Goal: Task Accomplishment & Management: Use online tool/utility

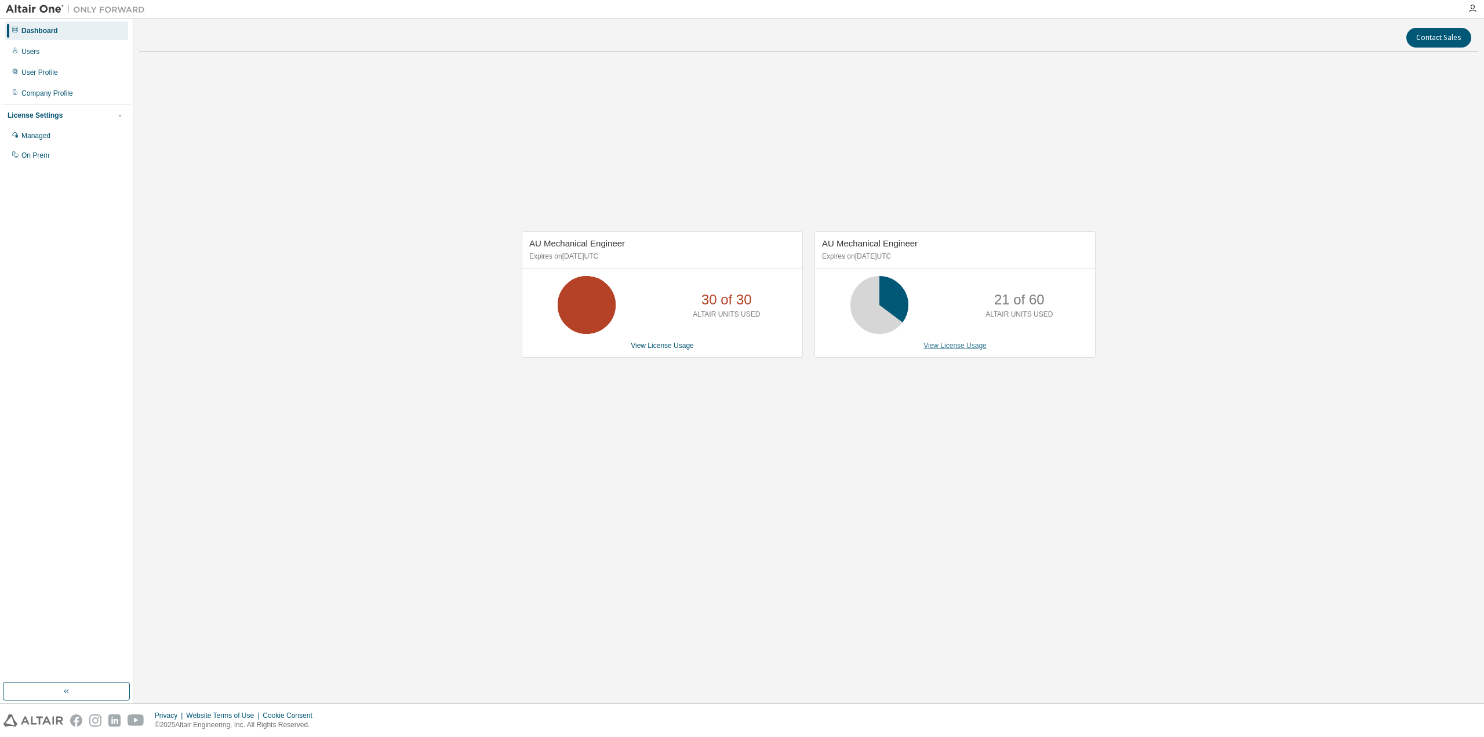
click at [961, 345] on link "View License Usage" at bounding box center [955, 345] width 63 height 8
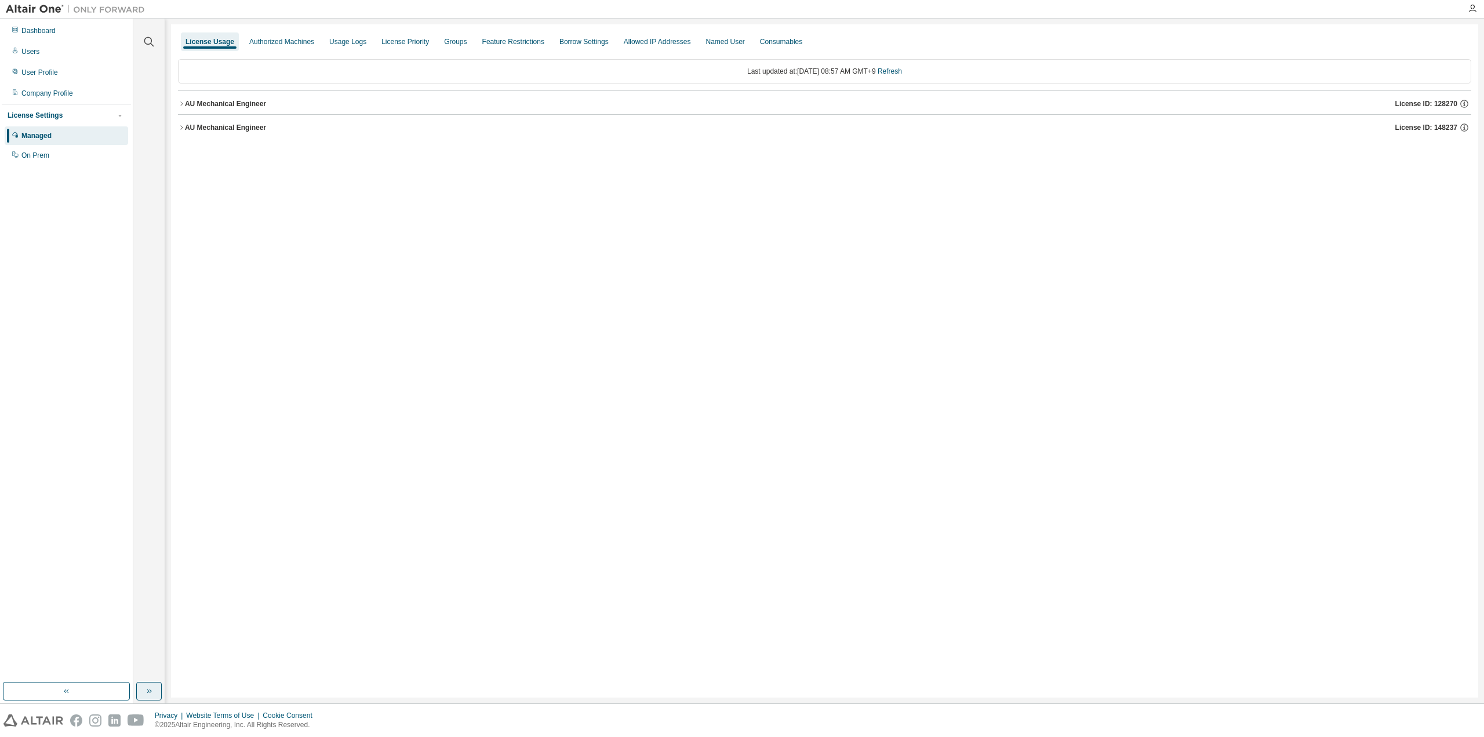
click at [143, 692] on button "button" at bounding box center [149, 691] width 26 height 19
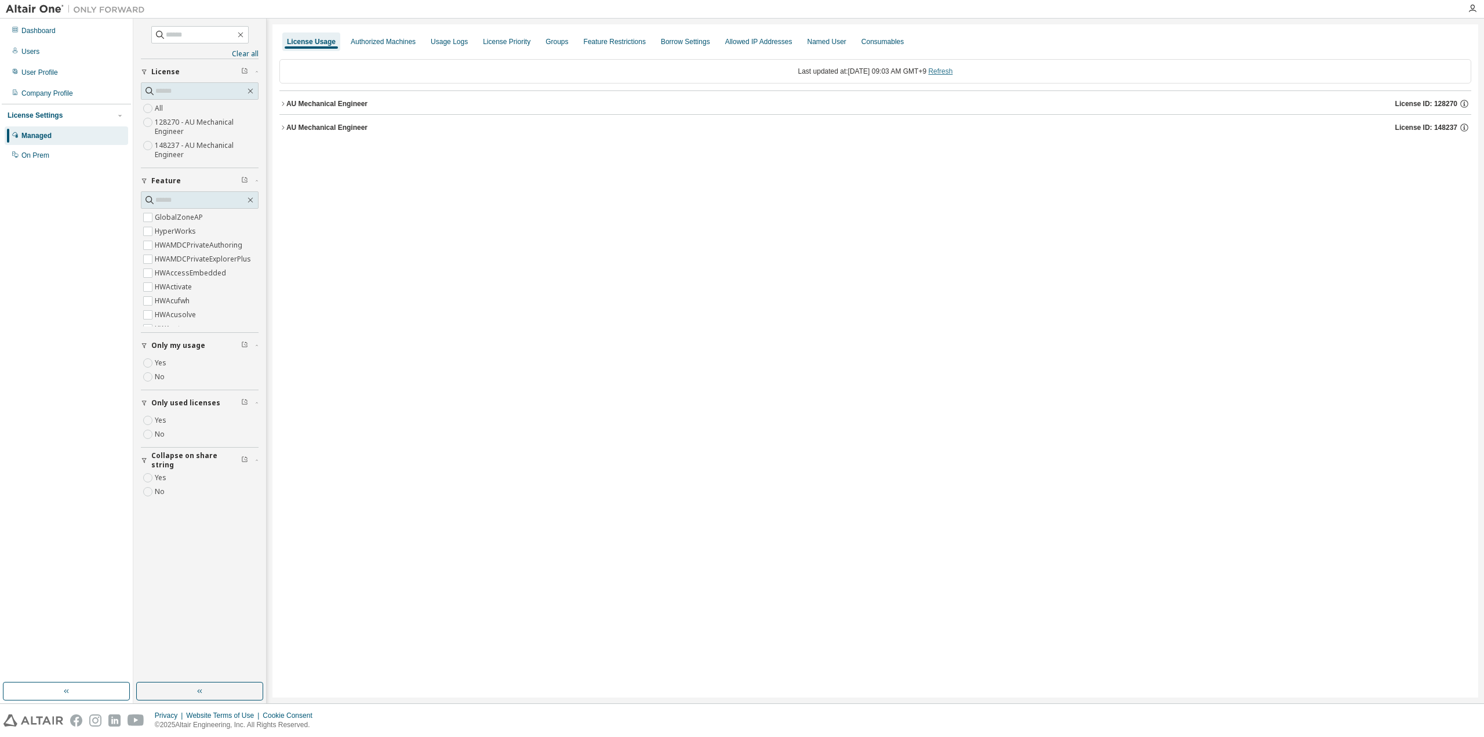
click at [953, 70] on link "Refresh" at bounding box center [940, 71] width 24 height 8
click at [340, 130] on div "AU Mechanical Engineer" at bounding box center [326, 127] width 81 height 9
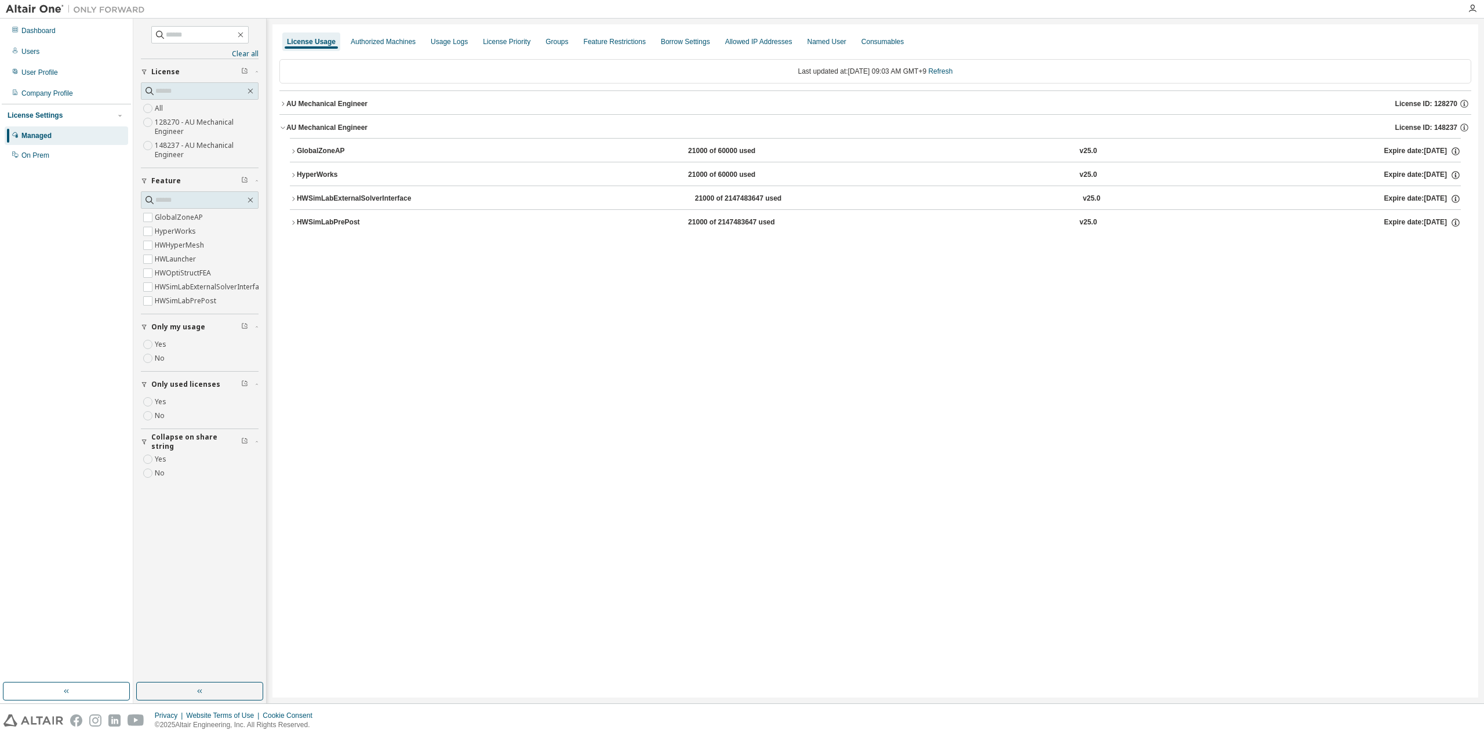
click at [319, 153] on div "GlobalZoneAP" at bounding box center [349, 151] width 104 height 10
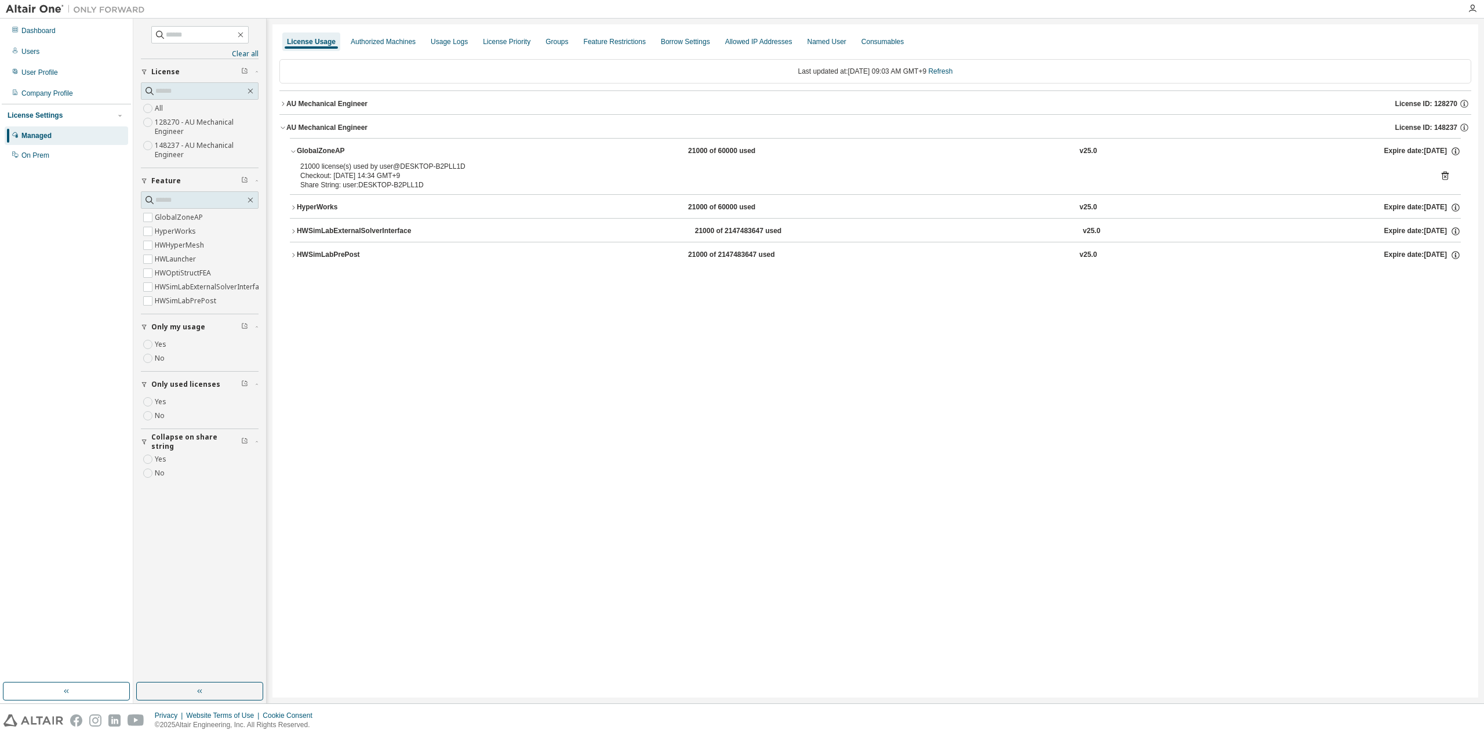
click at [336, 103] on div "AU Mechanical Engineer" at bounding box center [326, 103] width 81 height 9
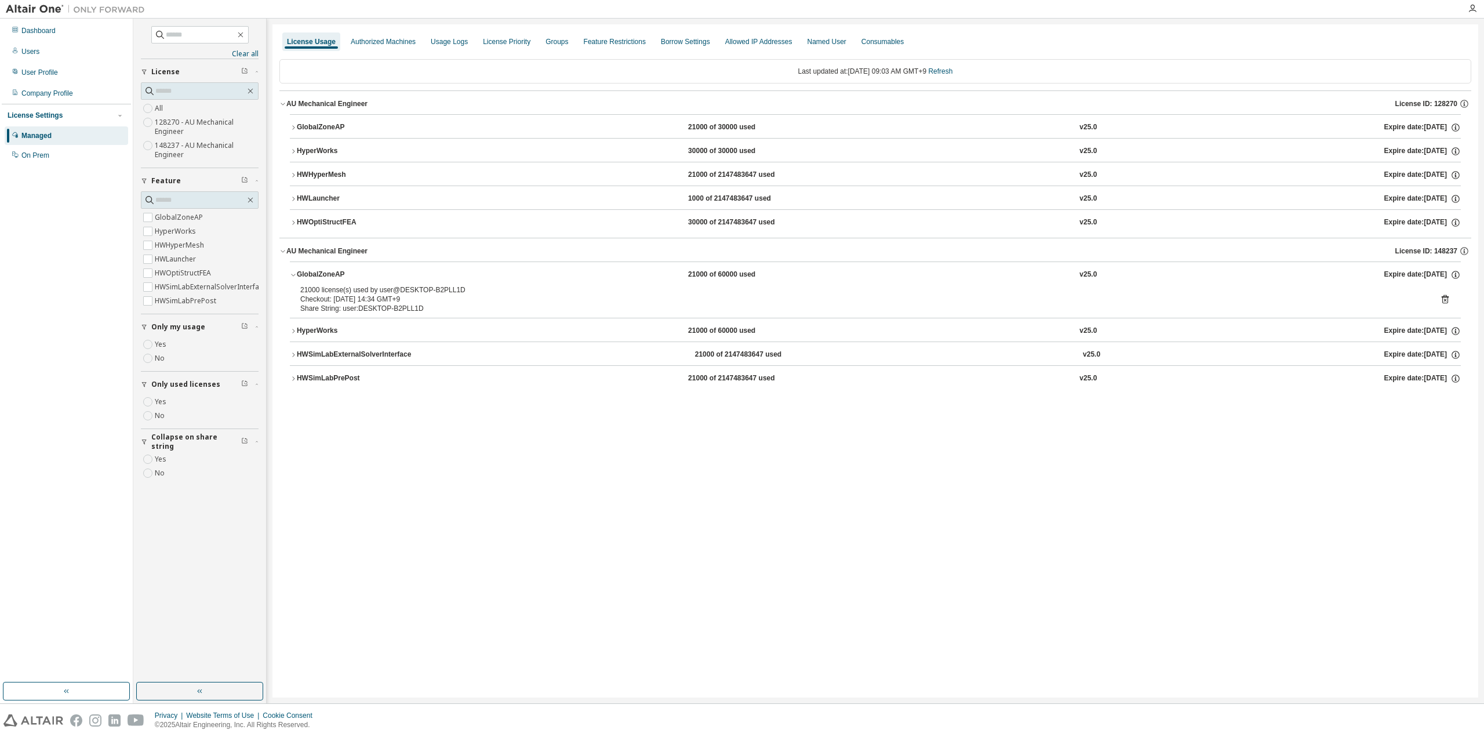
click at [320, 126] on div "GlobalZoneAP" at bounding box center [349, 127] width 104 height 10
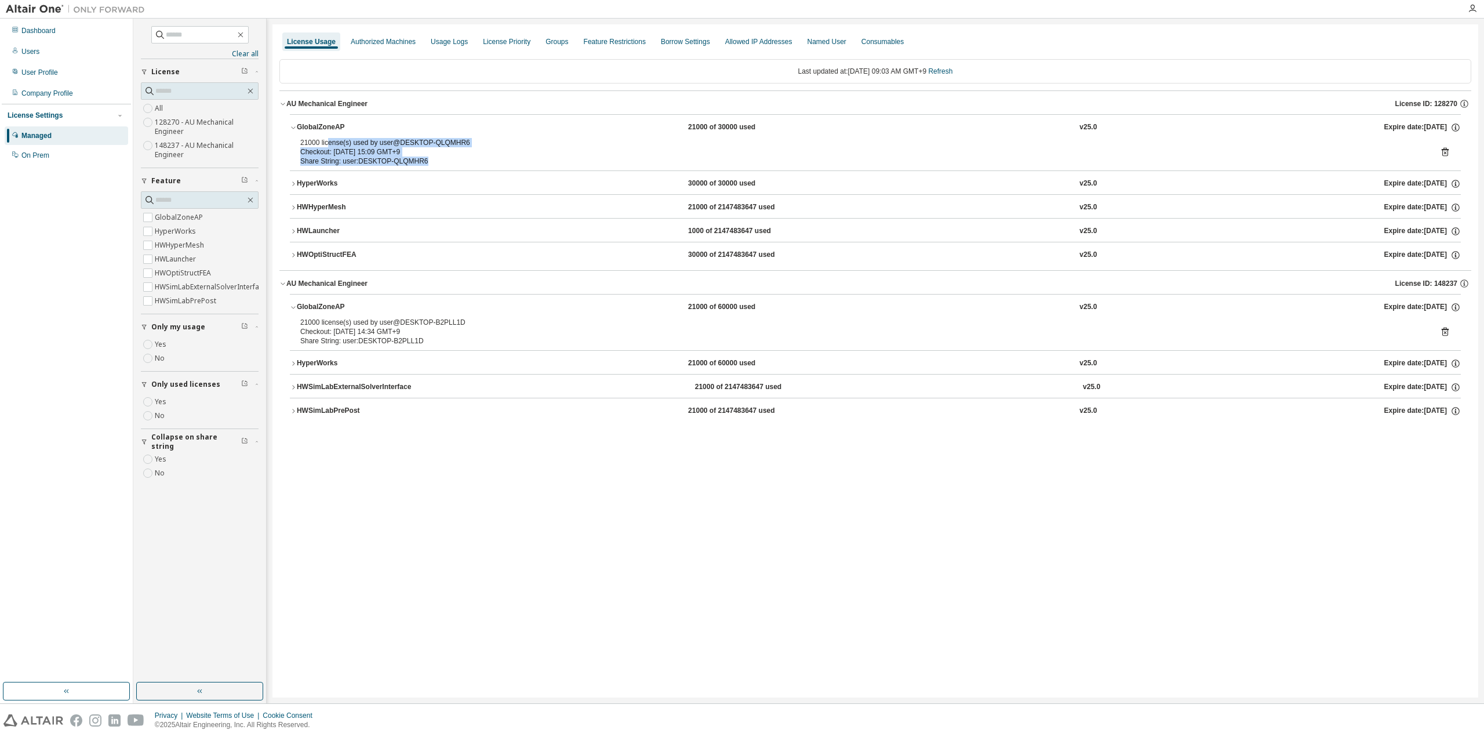
drag, startPoint x: 327, startPoint y: 143, endPoint x: 437, endPoint y: 162, distance: 111.8
click at [437, 162] on div "21000 license(s) used by user@DESKTOP-QLQMHR6 Checkout: [DATE] 15:09 GMT+9 Shar…" at bounding box center [861, 152] width 1122 height 28
click at [437, 162] on div "Share String: user:DESKTOP-QLQMHR6" at bounding box center [861, 161] width 1122 height 9
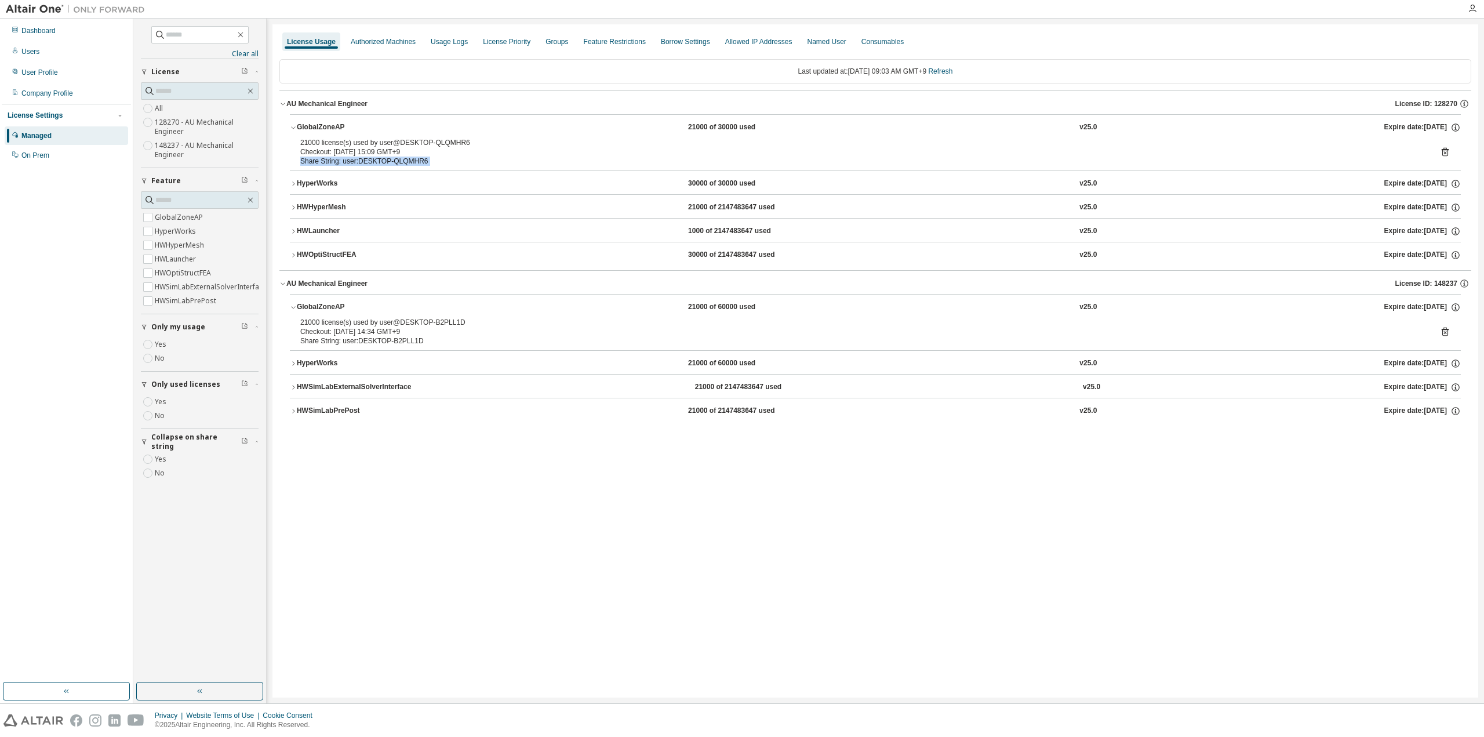
click at [437, 162] on div "Share String: user:DESKTOP-QLQMHR6" at bounding box center [861, 161] width 1122 height 9
click at [333, 252] on div "HWOptiStructFEA" at bounding box center [349, 255] width 104 height 10
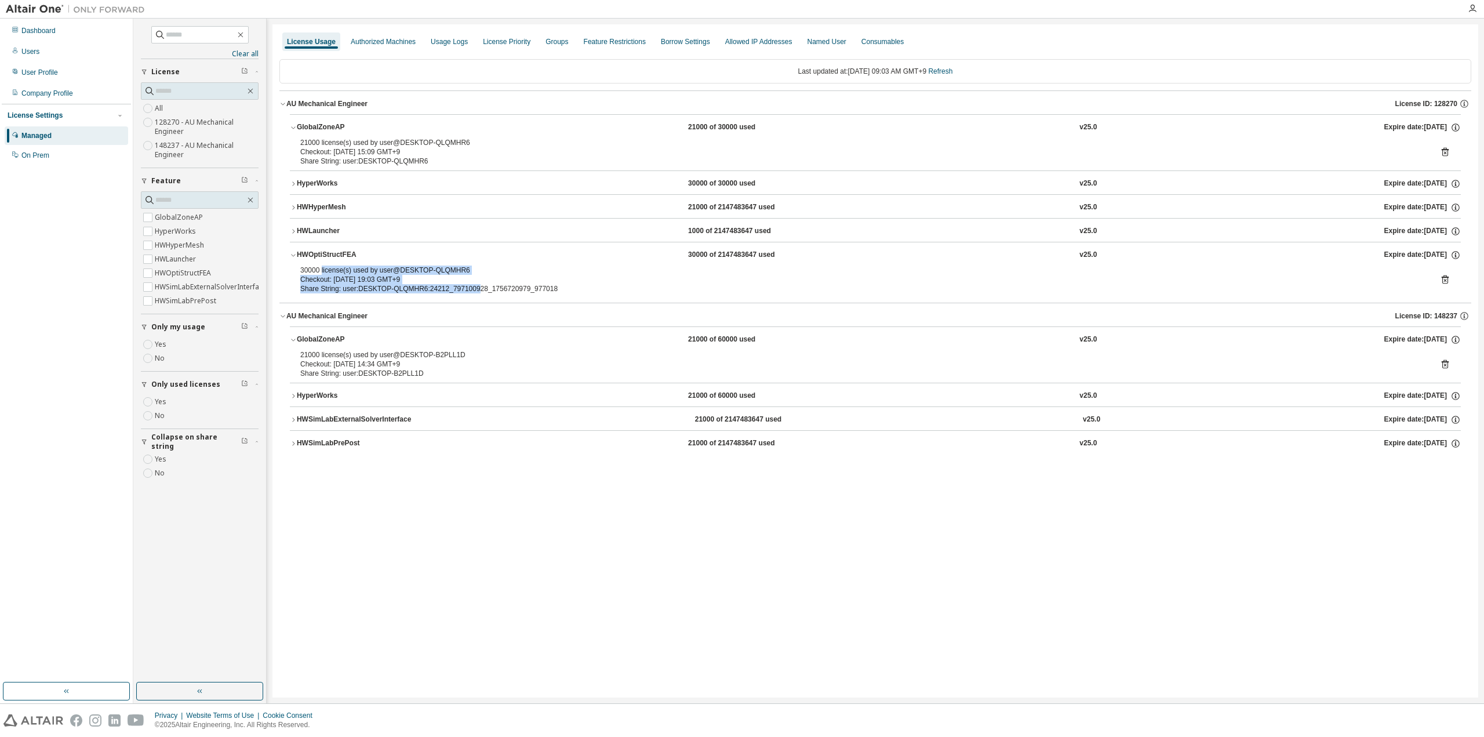
drag, startPoint x: 326, startPoint y: 268, endPoint x: 470, endPoint y: 294, distance: 146.0
click at [470, 294] on div "30000 license(s) used by user@DESKTOP-QLQMHR6 Checkout: [DATE] 19:03 GMT+9 Shar…" at bounding box center [875, 282] width 1171 height 32
click at [305, 176] on button "HyperWorks 30000 of 30000 used v25.0 Expire date: [DATE]" at bounding box center [875, 184] width 1171 height 26
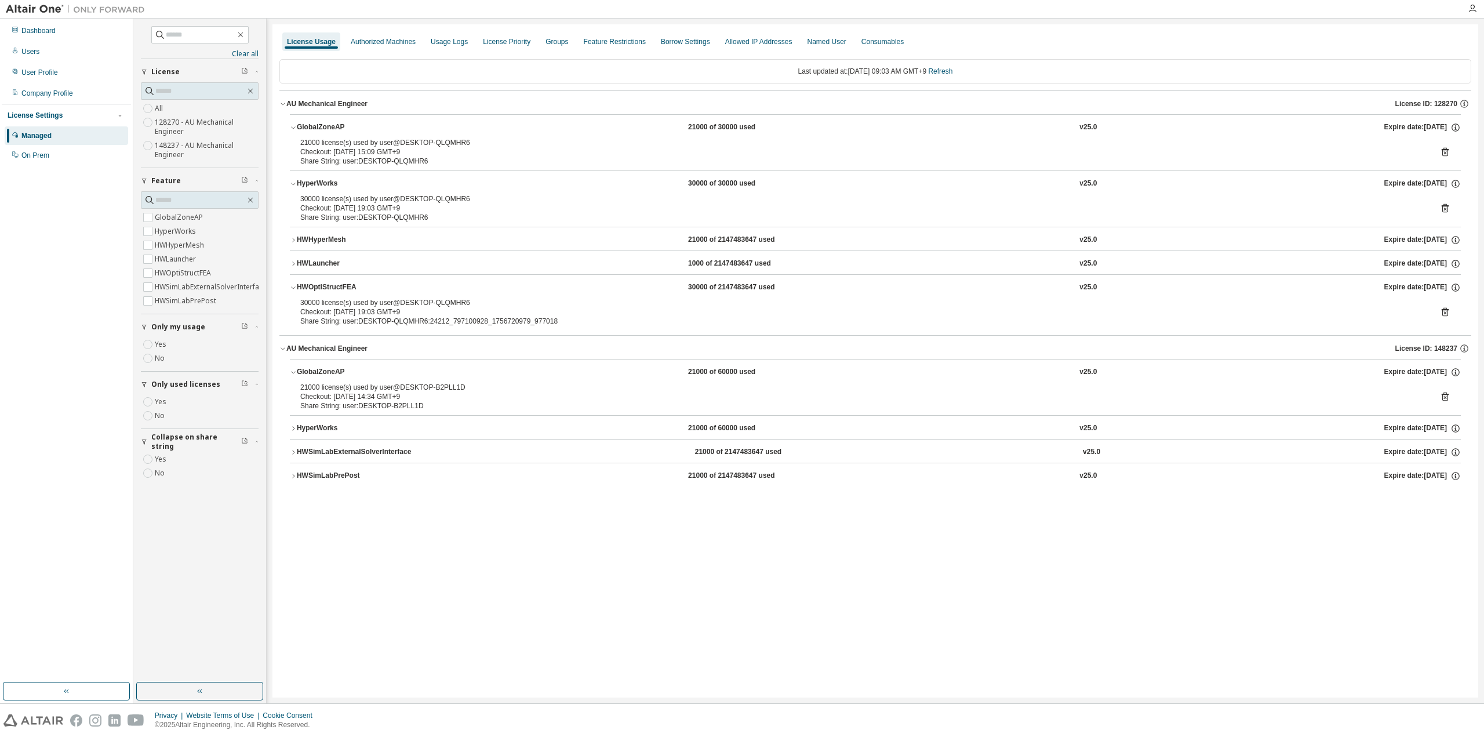
click at [320, 241] on div "HWHyperMesh" at bounding box center [349, 240] width 104 height 10
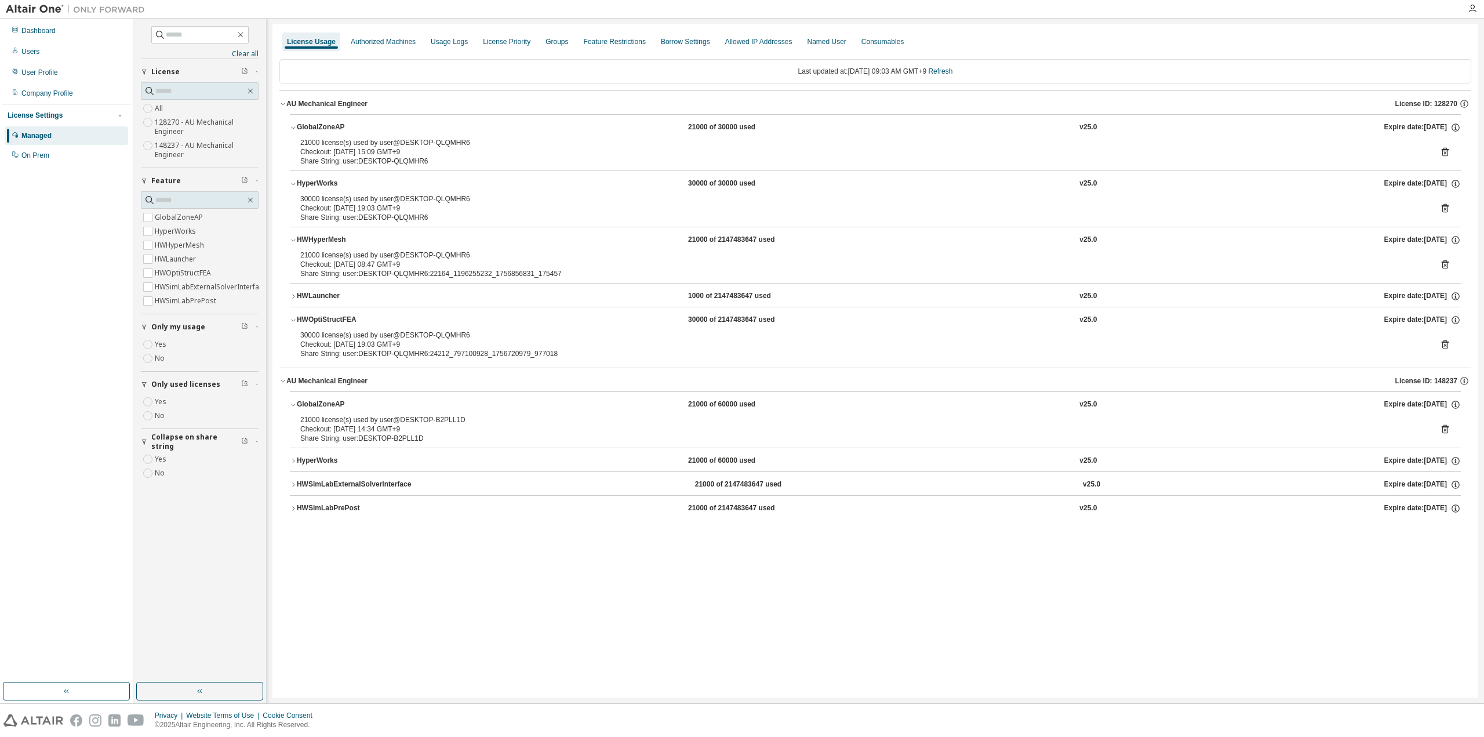
click at [320, 241] on div "HWHyperMesh" at bounding box center [349, 240] width 104 height 10
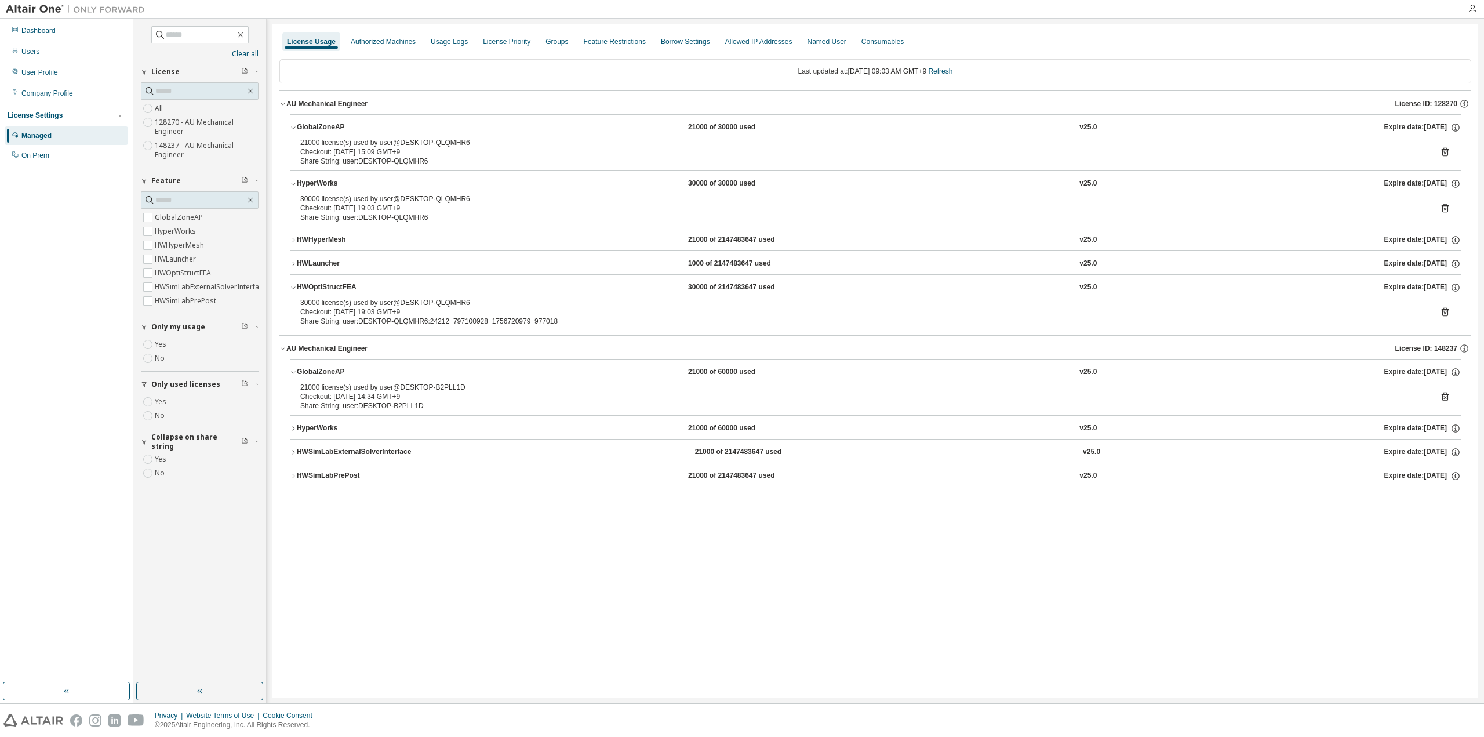
click at [318, 185] on div "HyperWorks" at bounding box center [349, 184] width 104 height 10
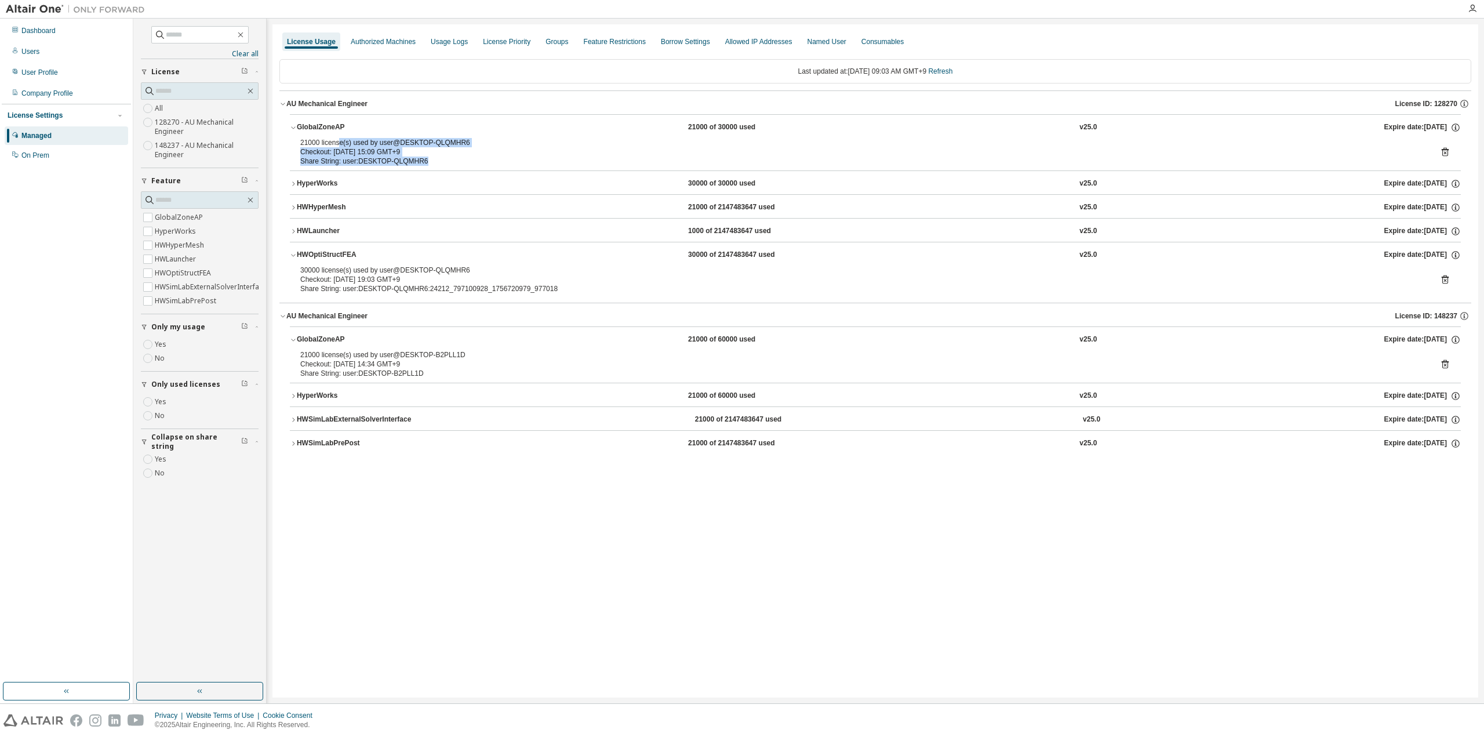
drag, startPoint x: 339, startPoint y: 142, endPoint x: 422, endPoint y: 161, distance: 85.5
click at [422, 161] on div "21000 license(s) used by user@DESKTOP-QLQMHR6 Checkout: [DATE] 15:09 GMT+9 Shar…" at bounding box center [861, 152] width 1122 height 28
click at [422, 161] on div "Share String: user:DESKTOP-QLQMHR6" at bounding box center [861, 161] width 1122 height 9
click at [448, 610] on div "License Usage Authorized Machines Usage Logs License Priority Groups Feature Re…" at bounding box center [875, 360] width 1206 height 673
drag, startPoint x: 333, startPoint y: 358, endPoint x: 388, endPoint y: 367, distance: 56.3
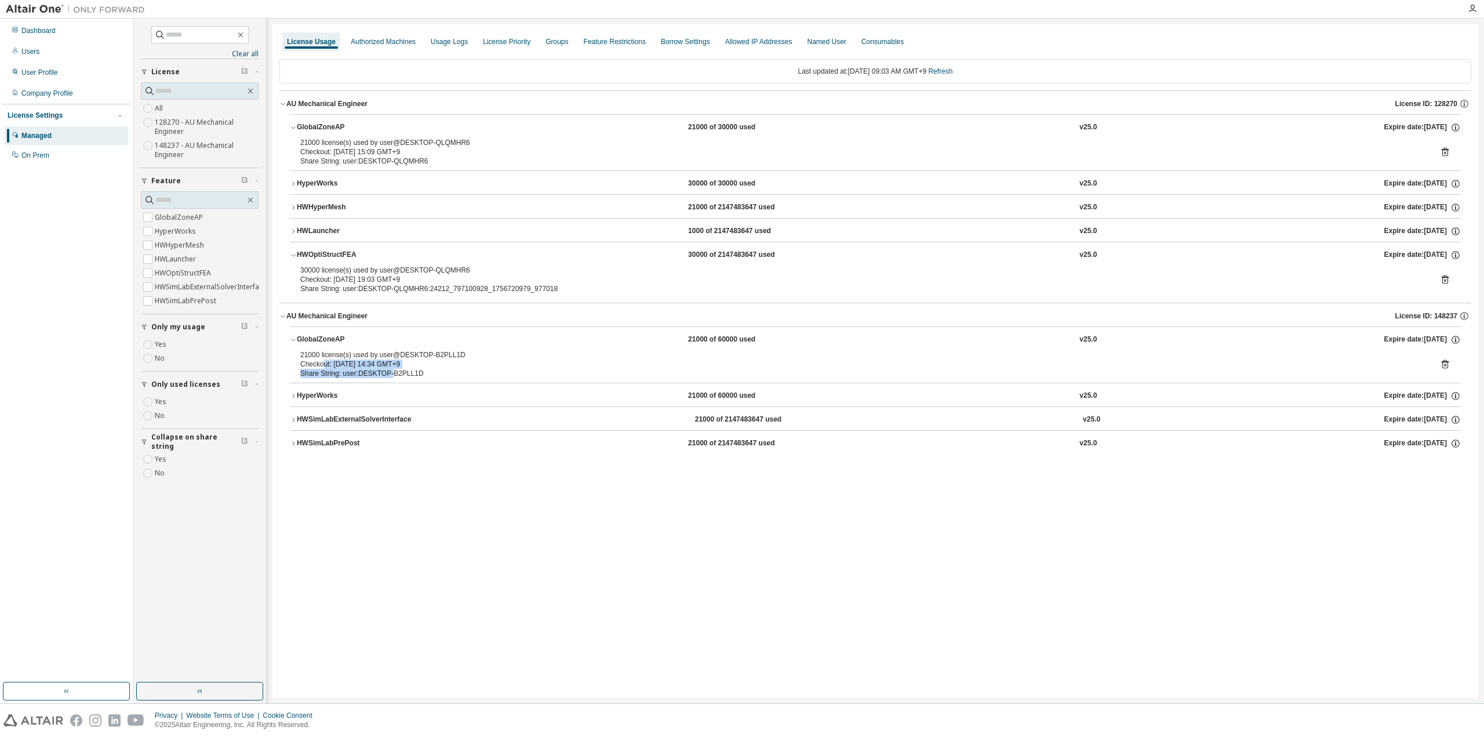
click at [388, 367] on div "21000 license(s) used by user@DESKTOP-B2PLL1D Checkout: [DATE] 14:34 GMT+9 Shar…" at bounding box center [861, 364] width 1122 height 28
click at [388, 369] on div "Share String: user:DESKTOP-B2PLL1D" at bounding box center [861, 373] width 1122 height 9
click at [297, 336] on div "GlobalZoneAP" at bounding box center [349, 340] width 104 height 10
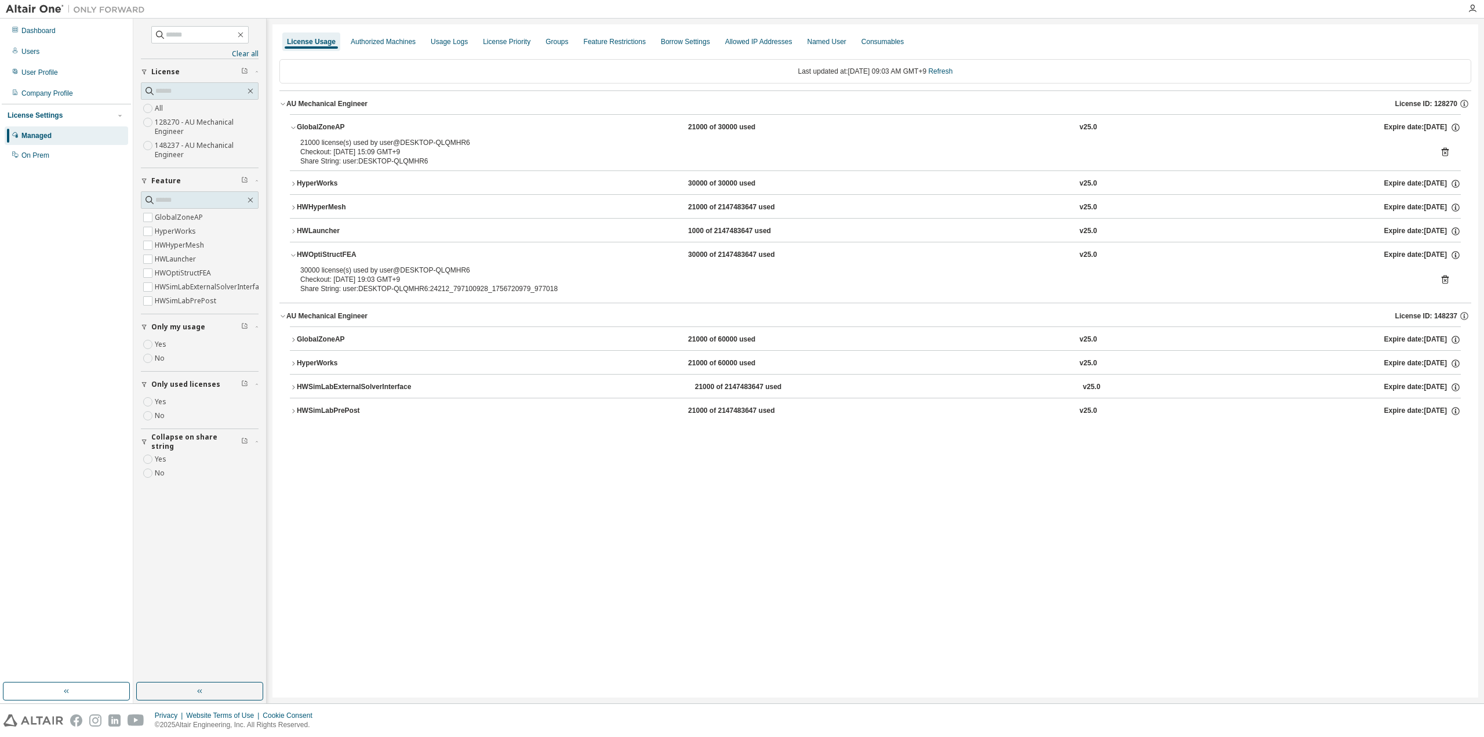
click at [385, 587] on div "License Usage Authorized Machines Usage Logs License Priority Groups Feature Re…" at bounding box center [875, 360] width 1206 height 673
click at [306, 179] on div "HyperWorks" at bounding box center [349, 184] width 104 height 10
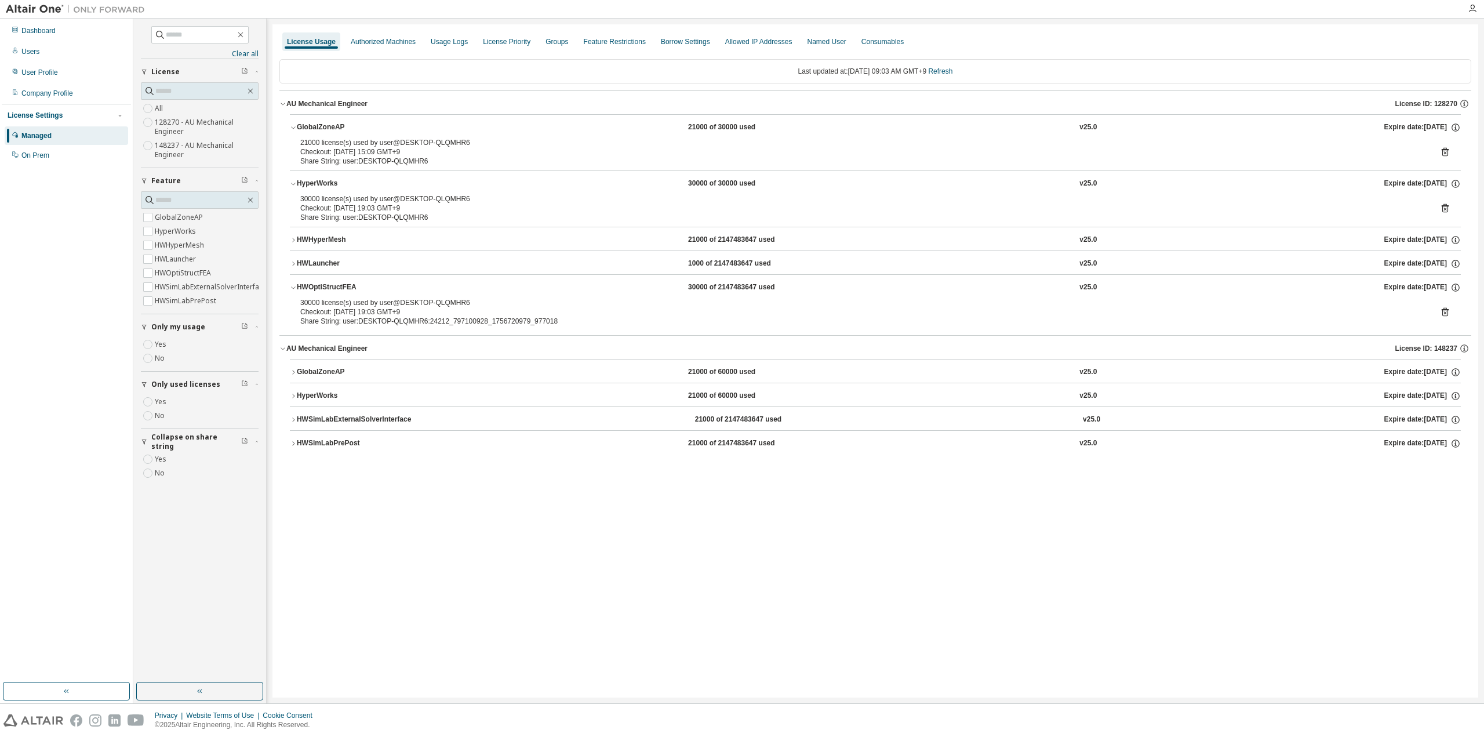
click at [293, 241] on icon "button" at bounding box center [293, 240] width 7 height 7
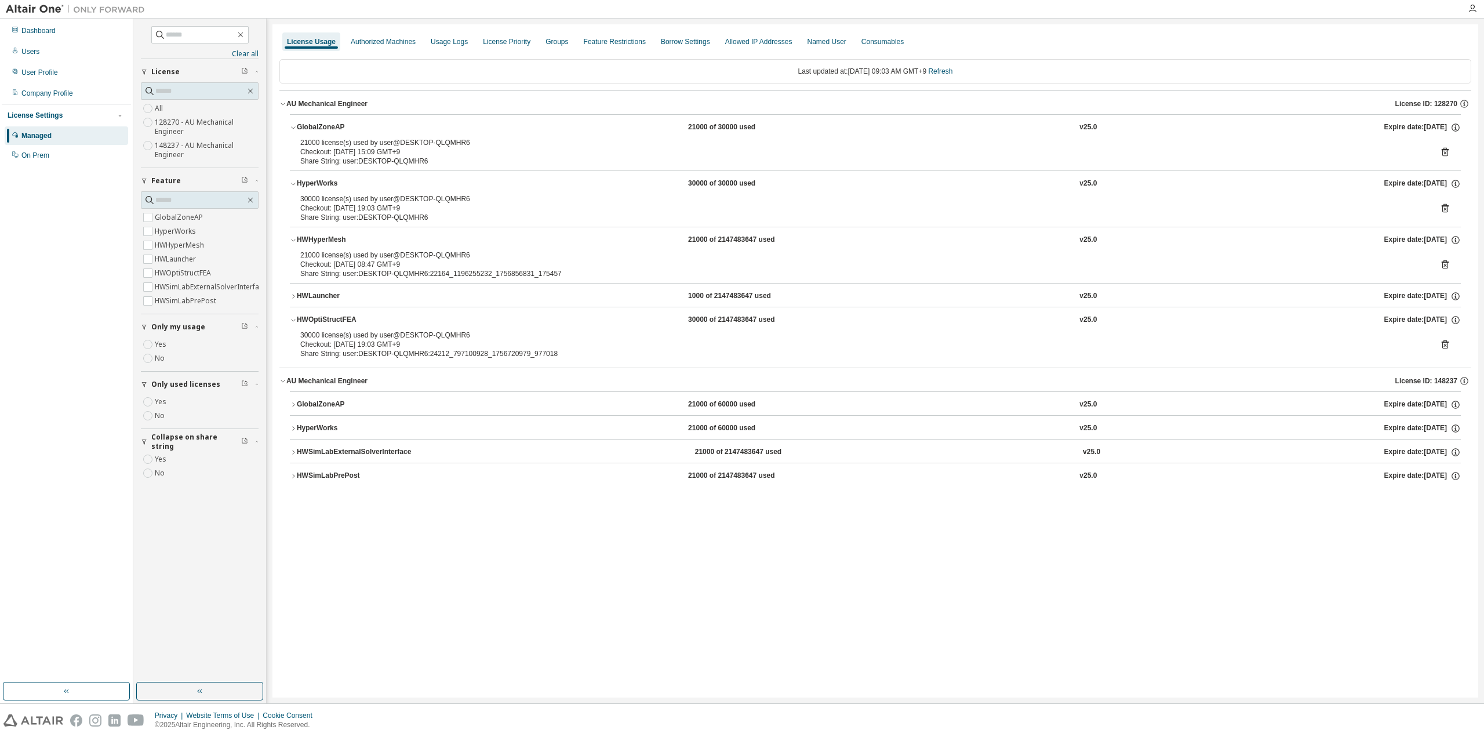
click at [307, 294] on div "HWLauncher" at bounding box center [349, 296] width 104 height 10
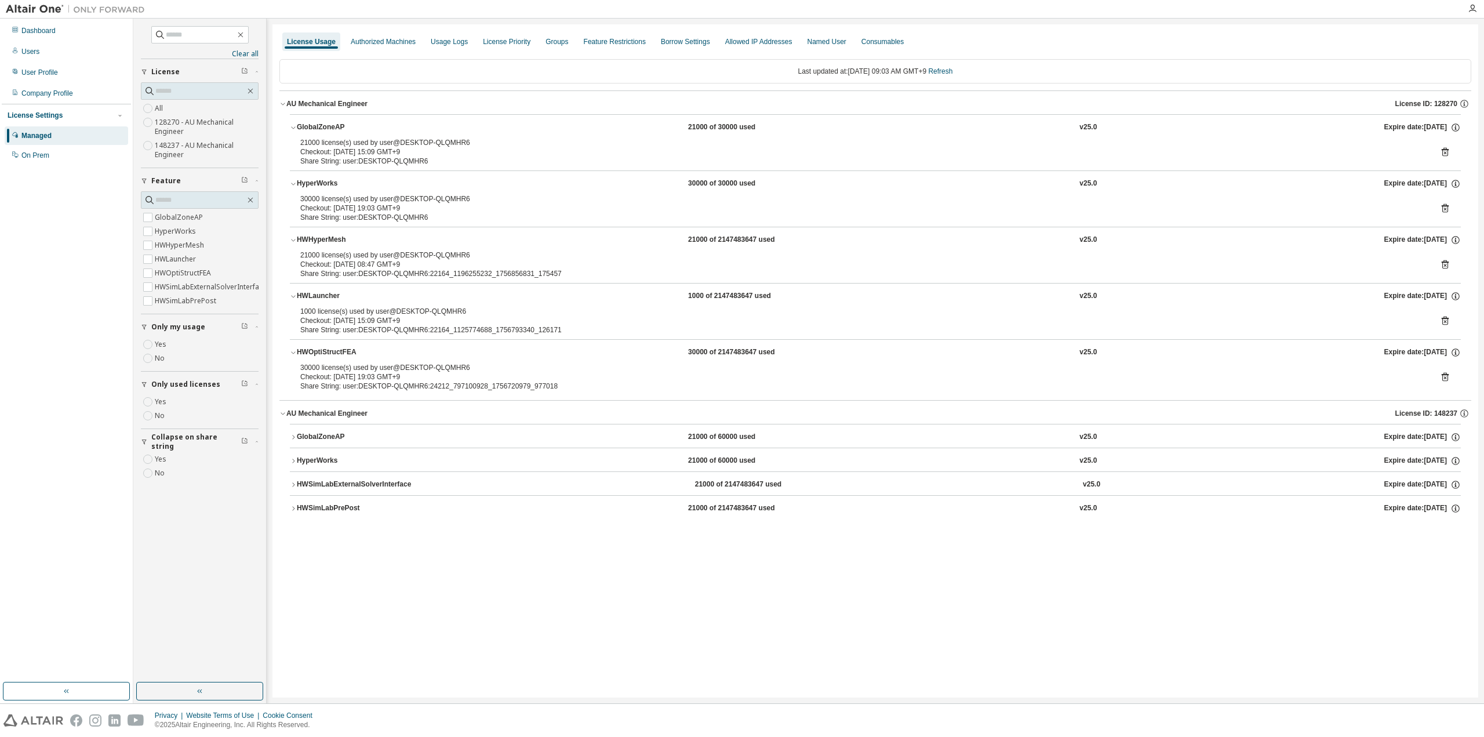
click at [616, 663] on div "License Usage Authorized Machines Usage Logs License Priority Groups Feature Re…" at bounding box center [875, 360] width 1206 height 673
